Goal: Contribute content

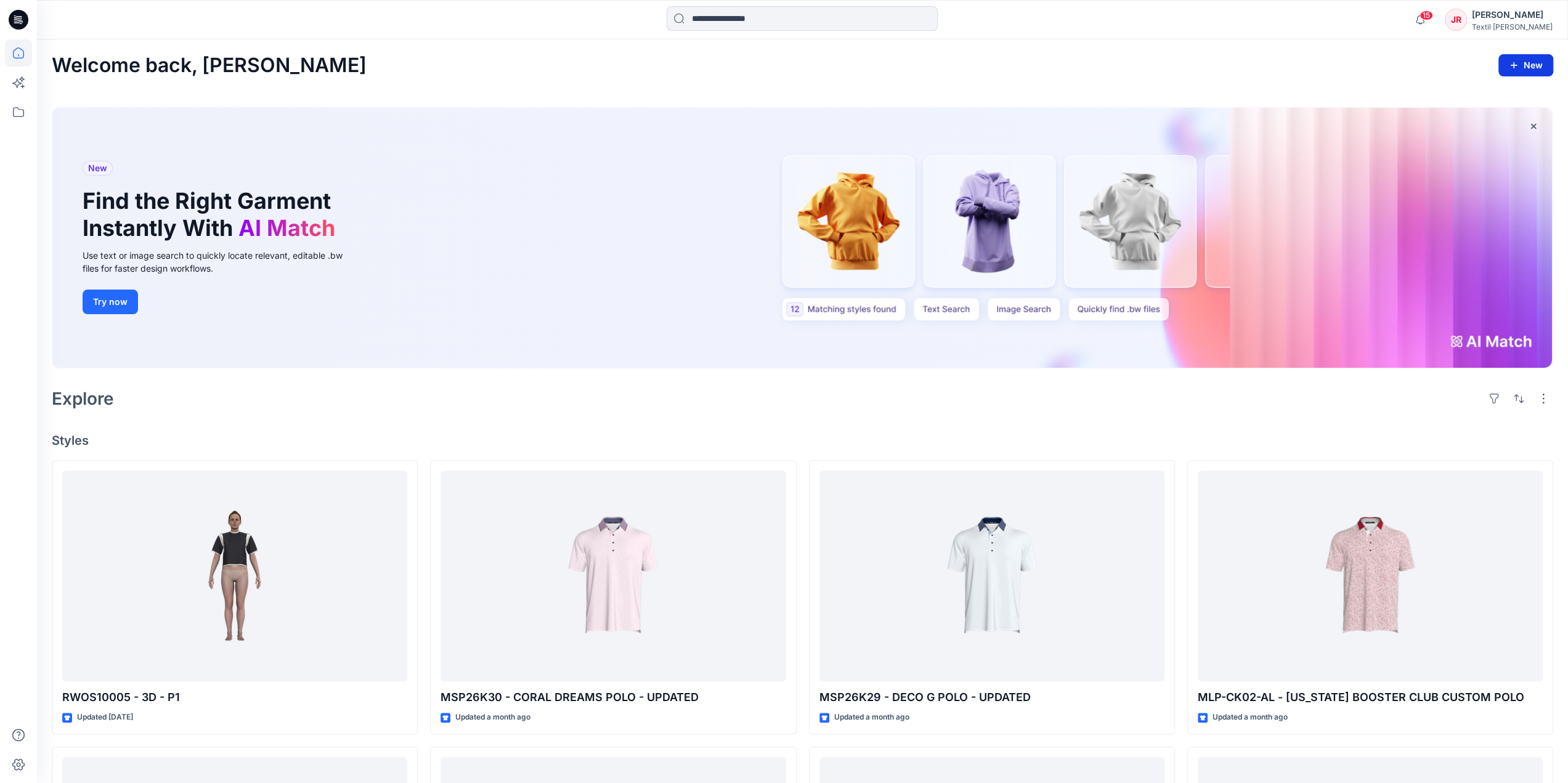
click at [1507, 67] on button "New" at bounding box center [1526, 65] width 55 height 22
click at [1489, 117] on p "New Folder" at bounding box center [1490, 120] width 46 height 13
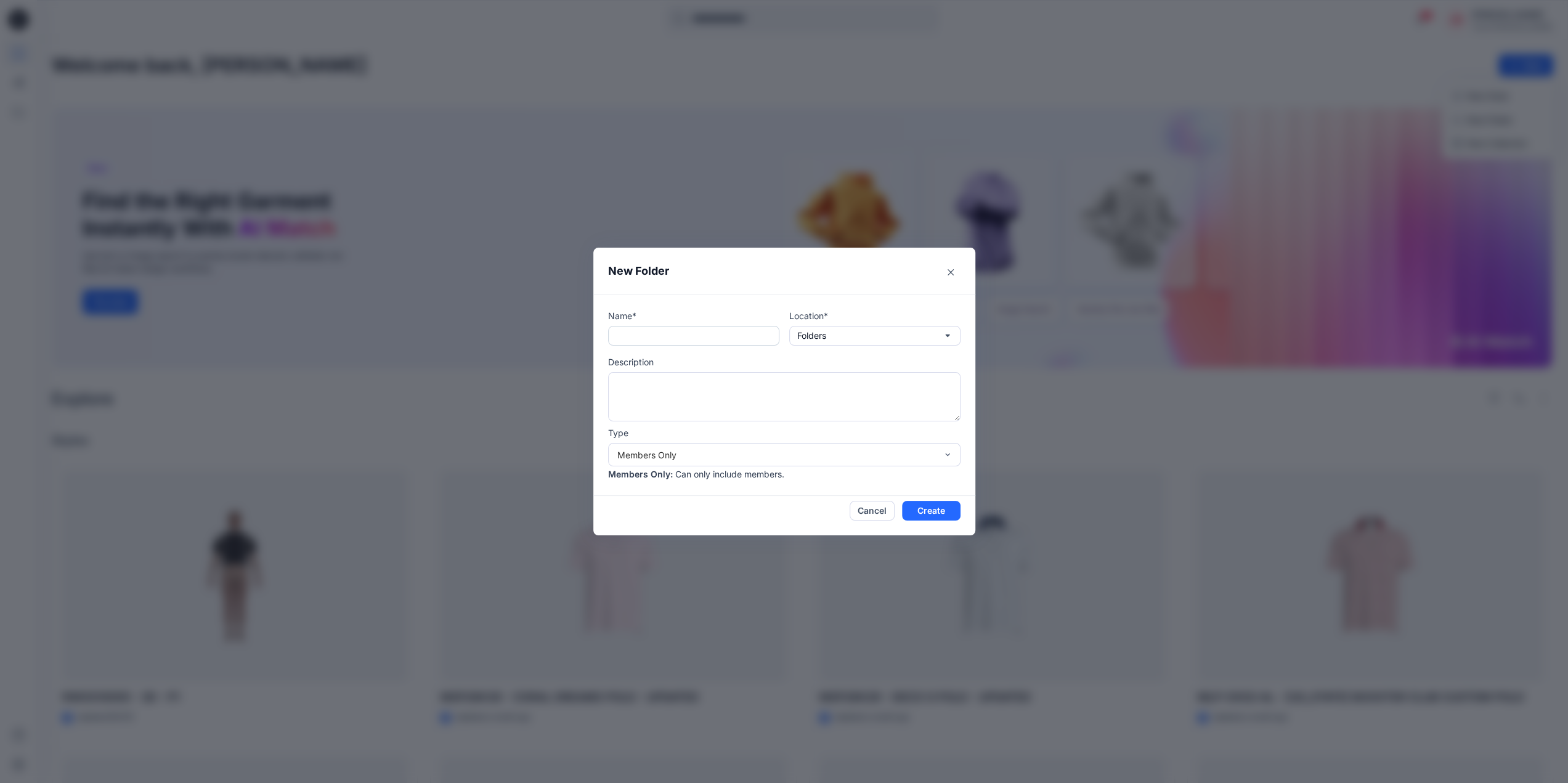
click at [674, 343] on input "text" at bounding box center [694, 335] width 171 height 20
type input "**********"
click at [936, 514] on button "Create" at bounding box center [931, 510] width 59 height 20
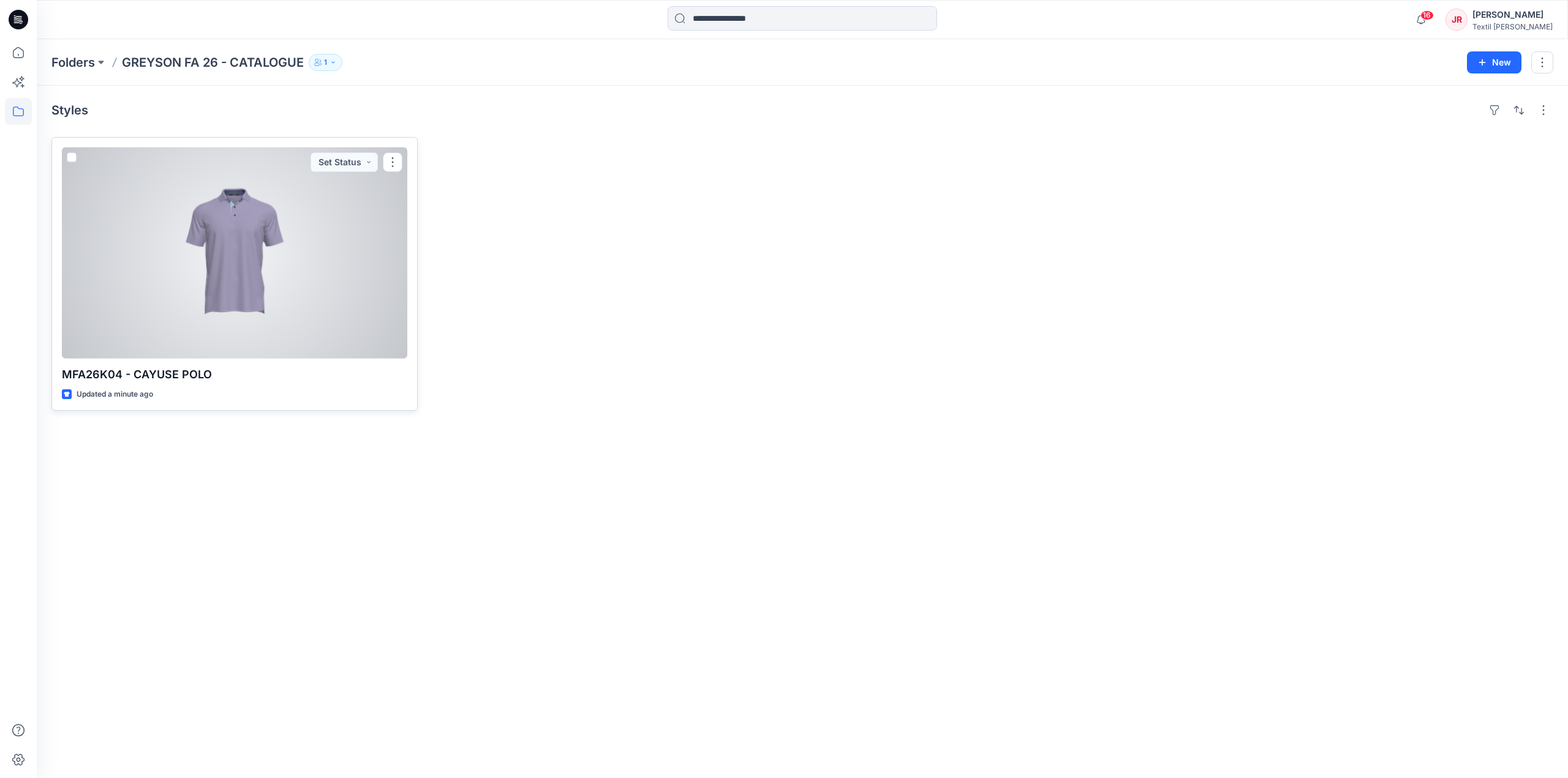
click at [290, 263] on div at bounding box center [235, 253] width 346 height 211
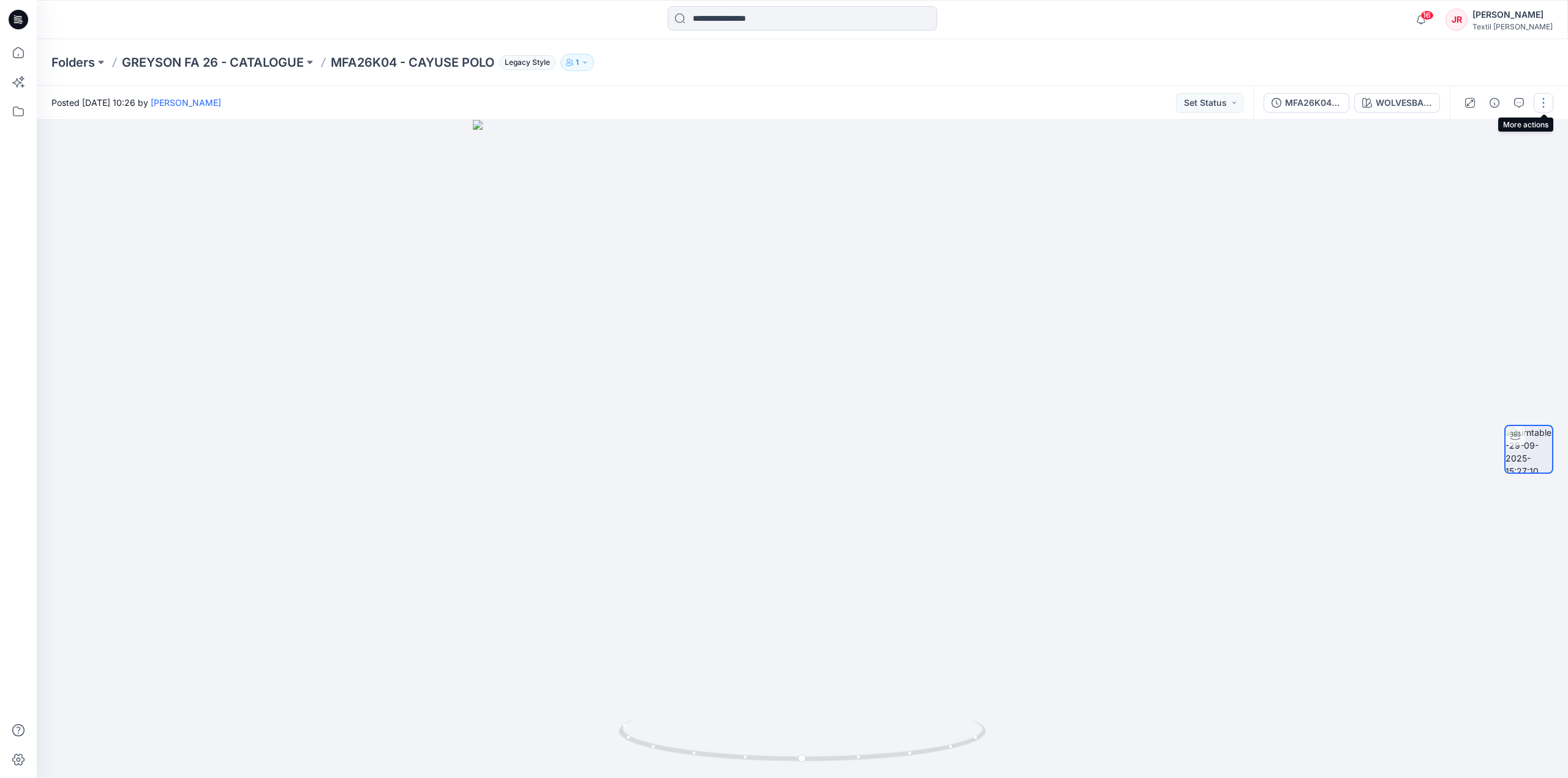
click at [1549, 105] on button "button" at bounding box center [1543, 102] width 19 height 19
click at [1466, 133] on p "Edit" at bounding box center [1466, 131] width 15 height 13
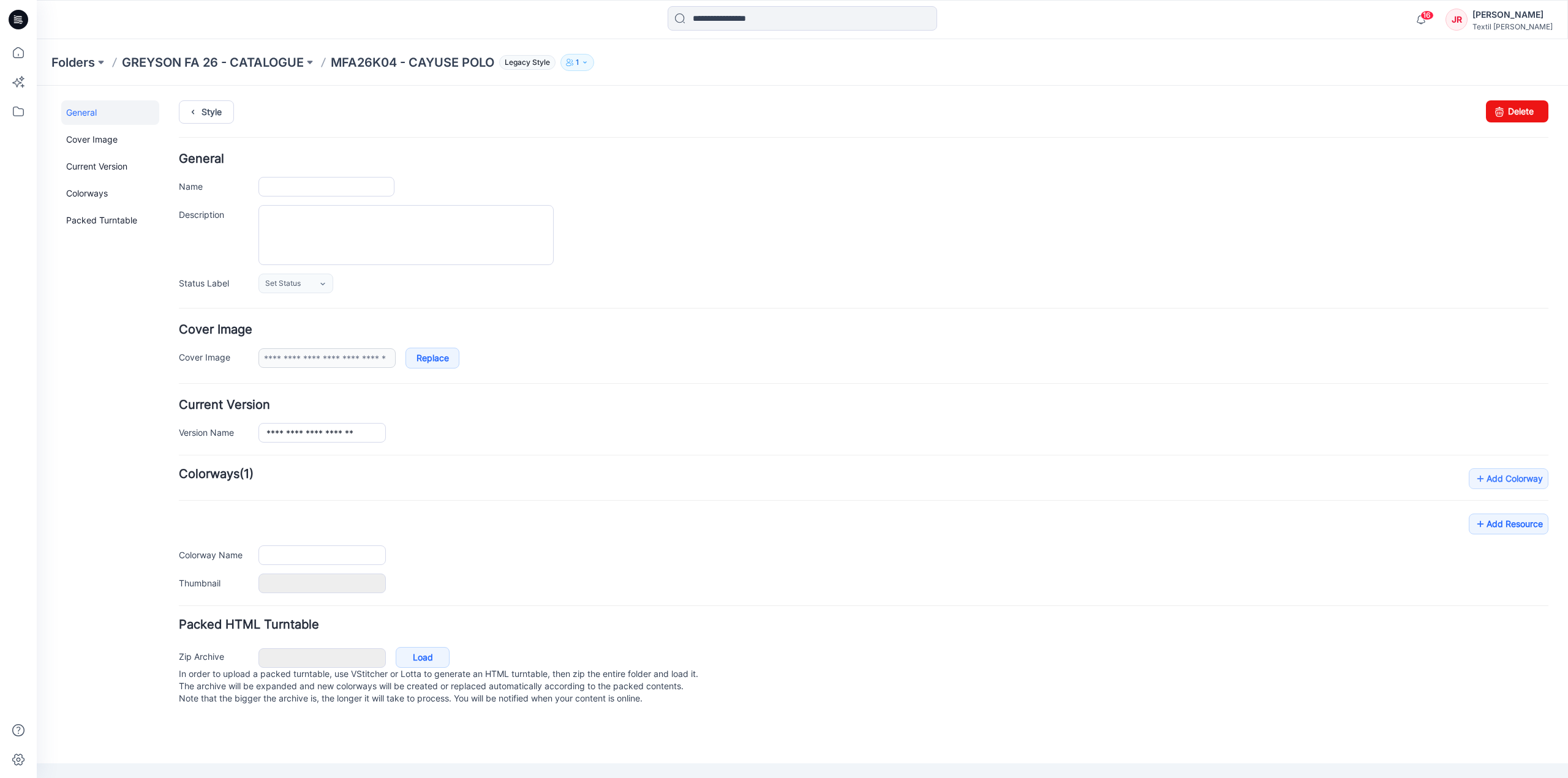
type input "**********"
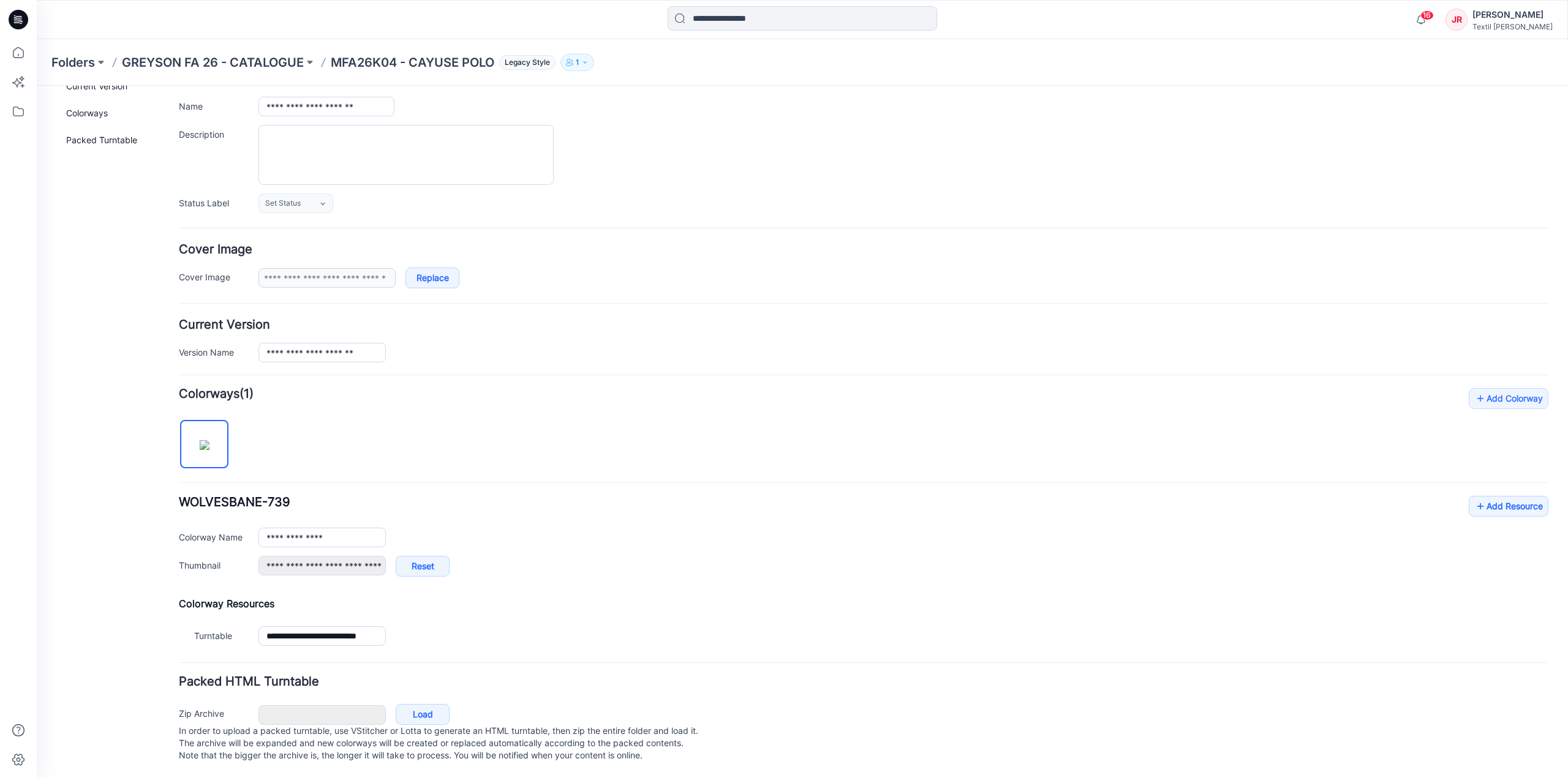
scroll to position [89, 0]
click at [1481, 496] on link "Add Resource" at bounding box center [1509, 506] width 80 height 21
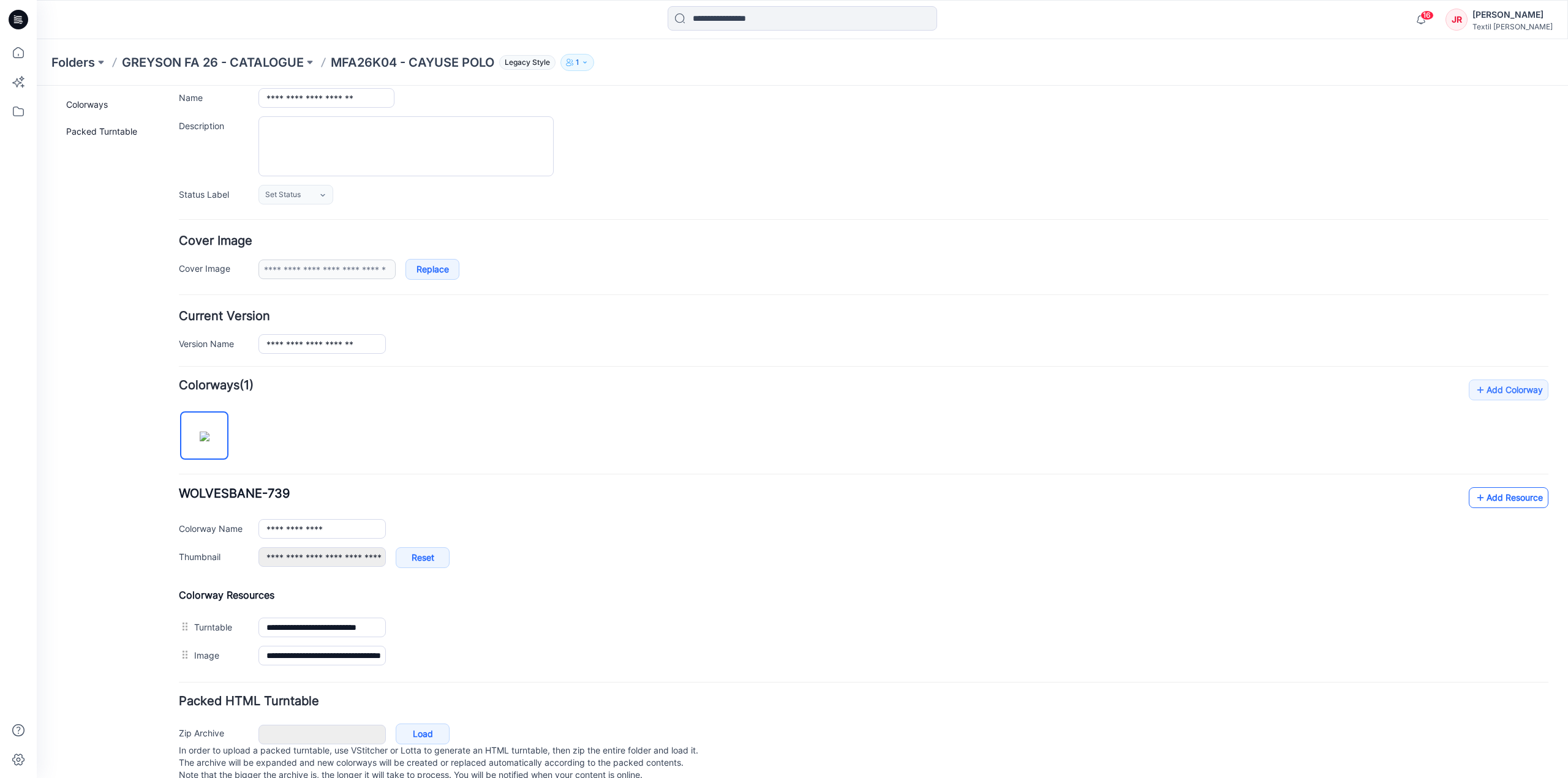
click at [1497, 494] on link "Add Resource" at bounding box center [1509, 498] width 80 height 21
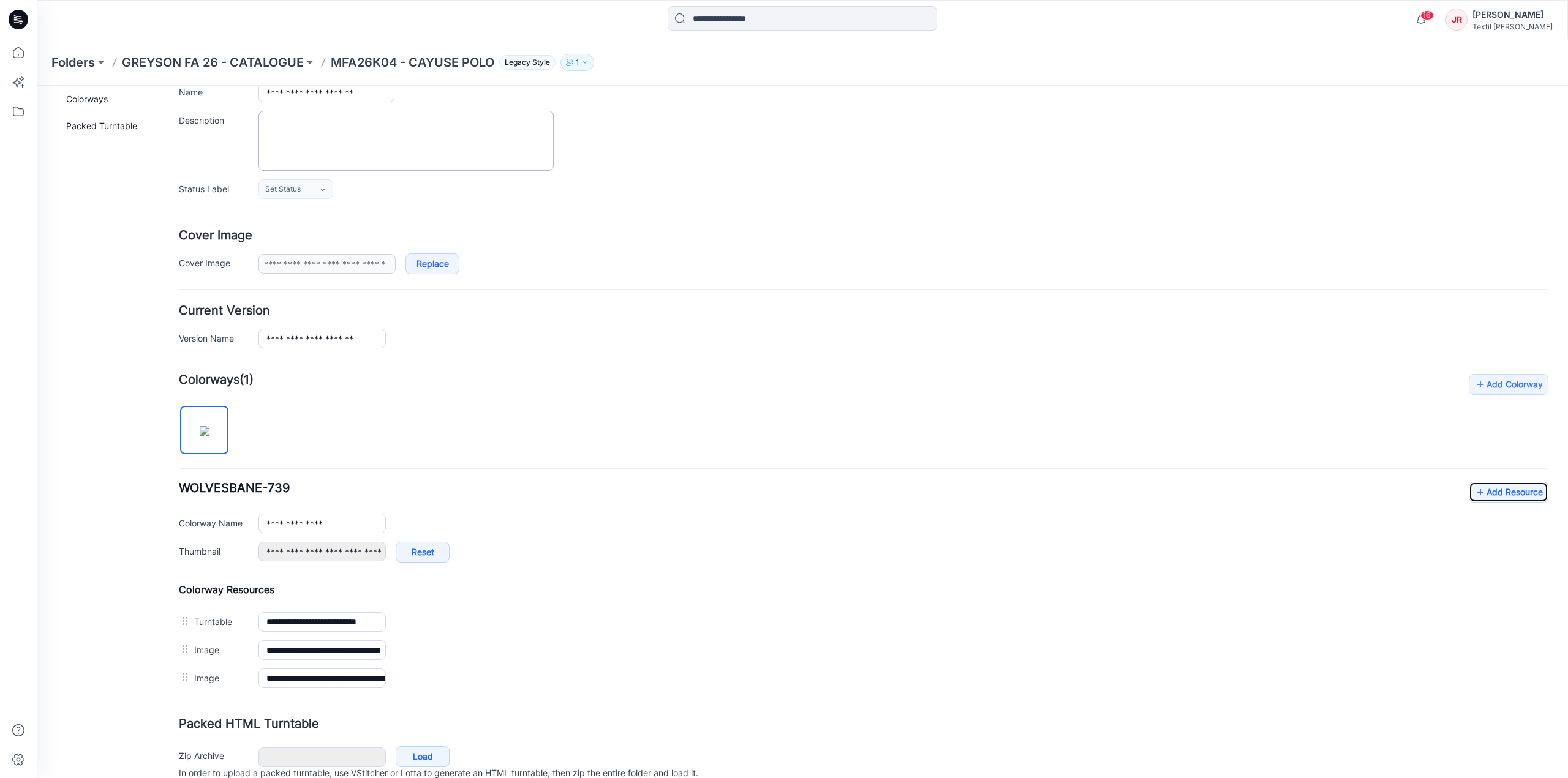
scroll to position [0, 0]
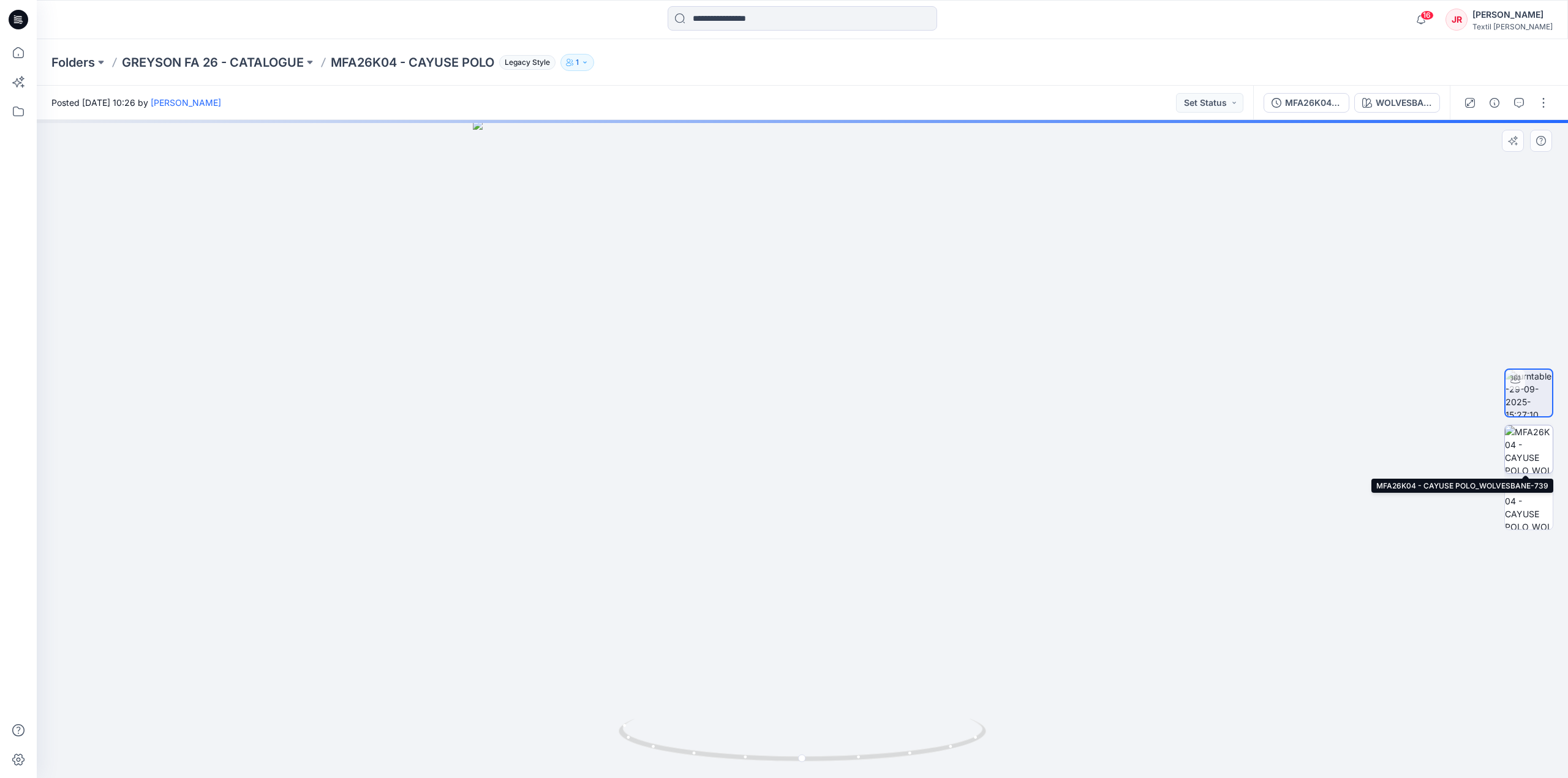
click at [1532, 446] on img at bounding box center [1529, 449] width 48 height 48
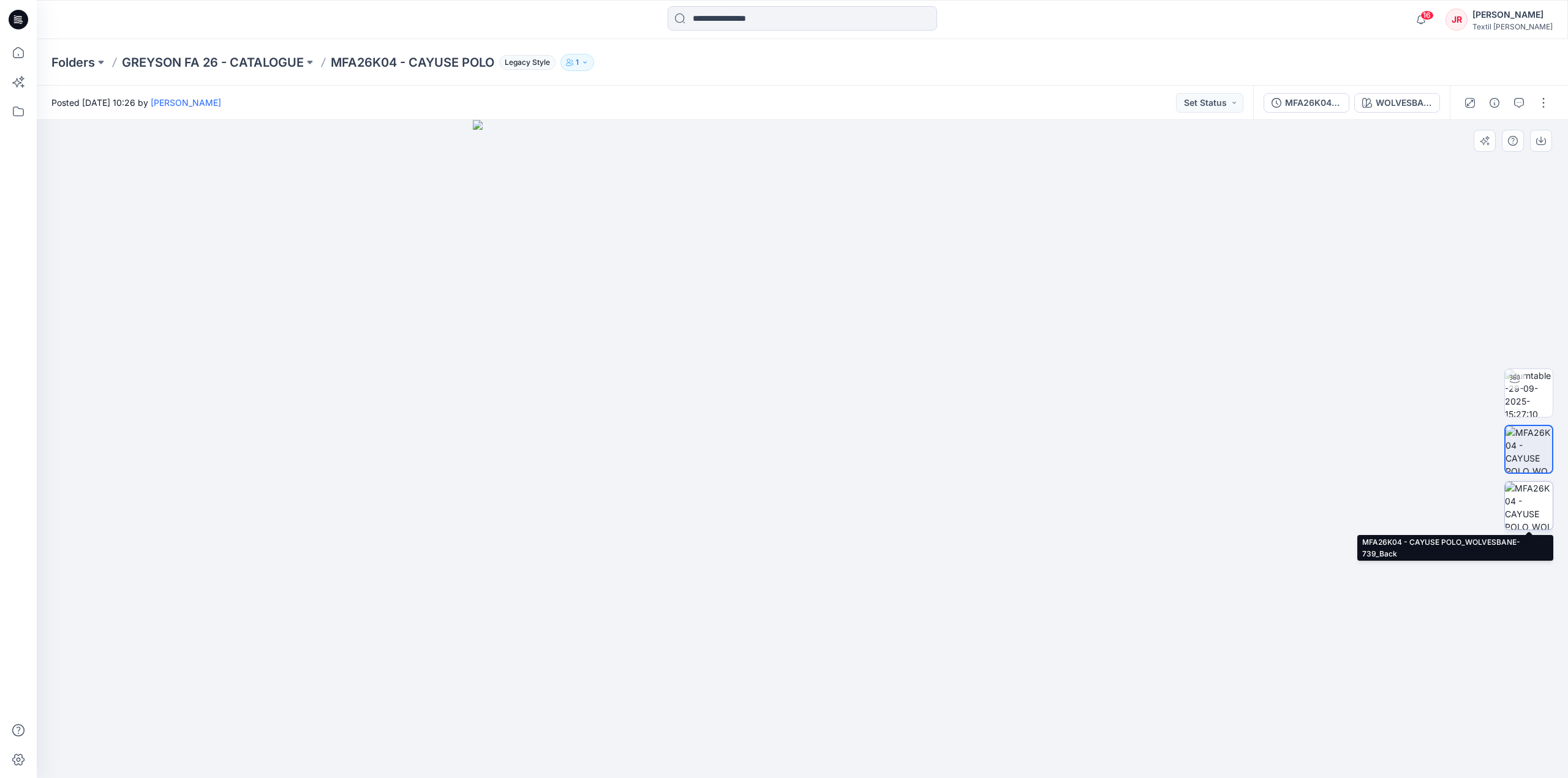
click at [1527, 495] on img at bounding box center [1529, 506] width 48 height 48
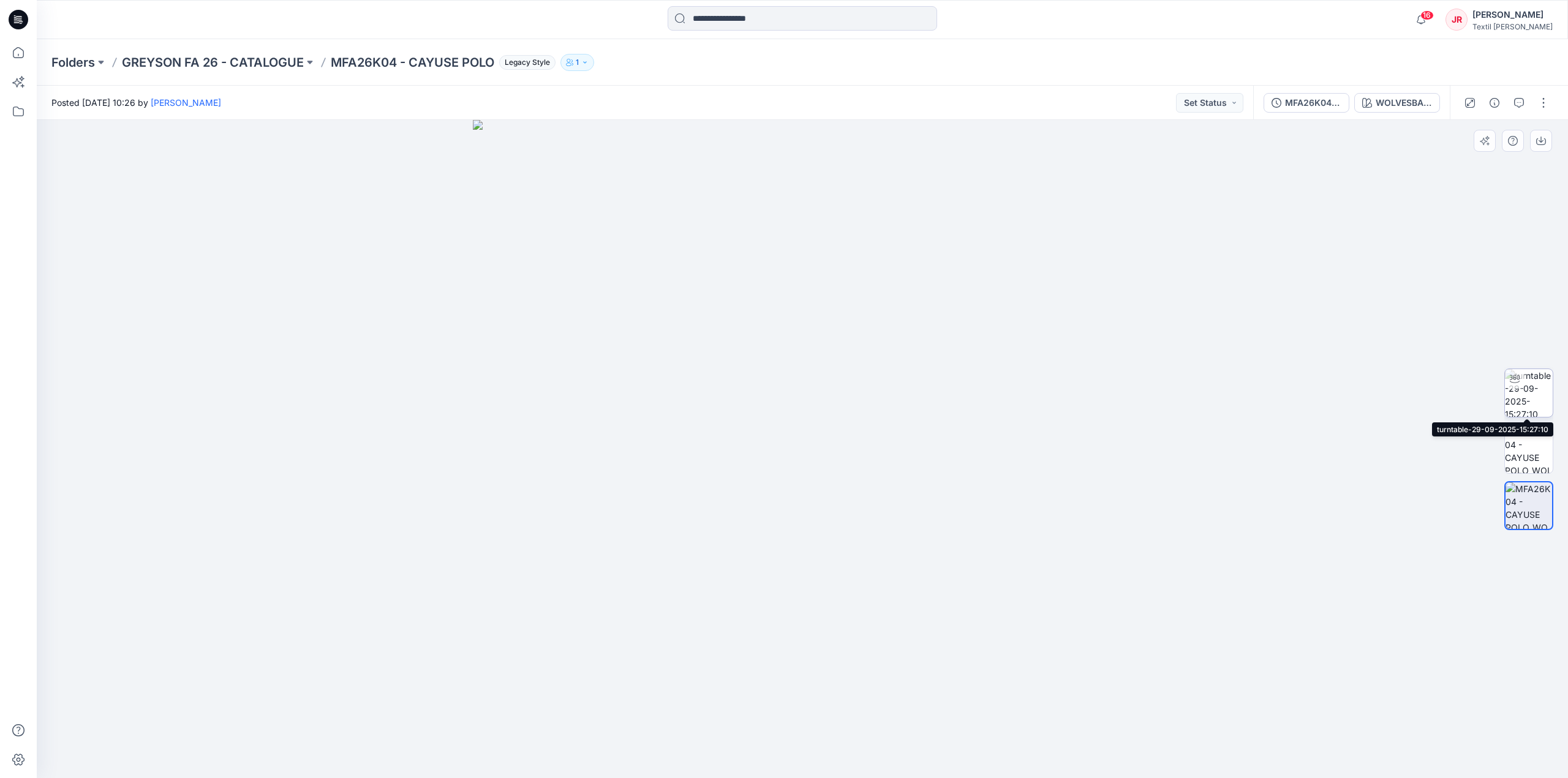
click at [1539, 398] on img at bounding box center [1529, 393] width 48 height 48
